Goal: Navigation & Orientation: Find specific page/section

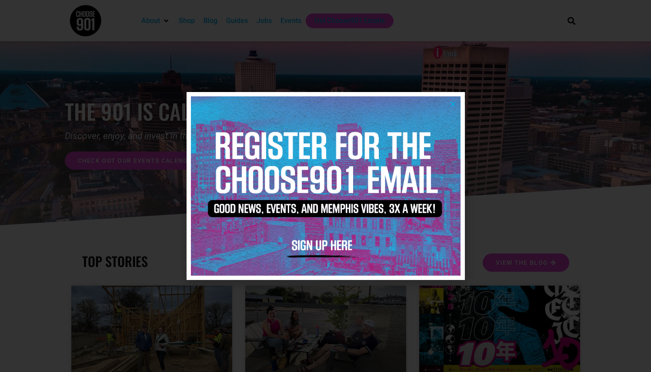
click at [452, 105] on icon "Close" at bounding box center [452, 104] width 7 height 7
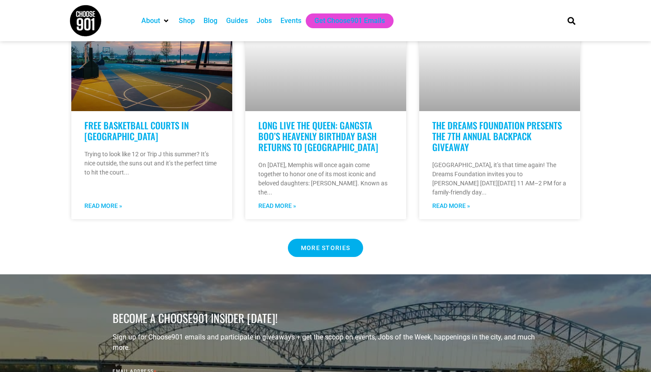
scroll to position [777, 0]
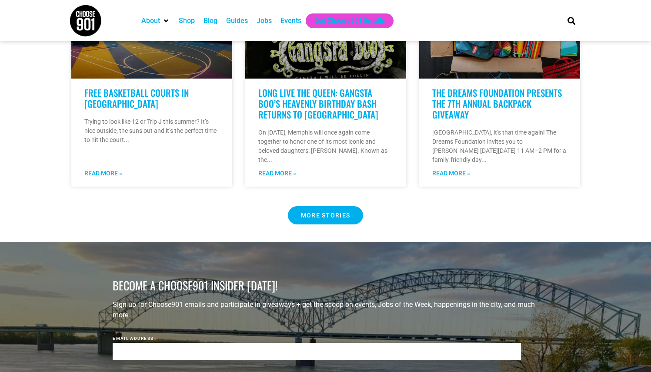
click at [318, 213] on span "MORE STORIES" at bounding box center [326, 216] width 50 height 6
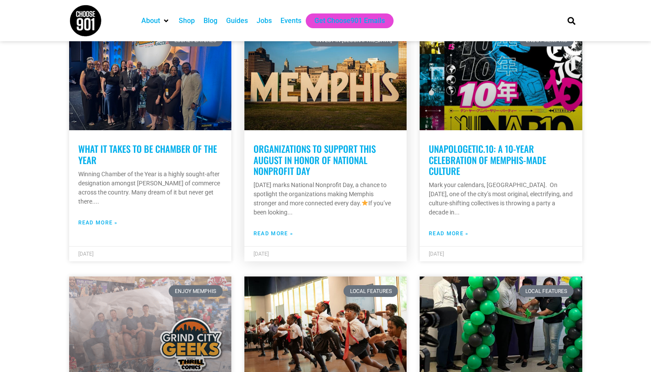
scroll to position [1758, 0]
